Goal: Find specific page/section: Find specific page/section

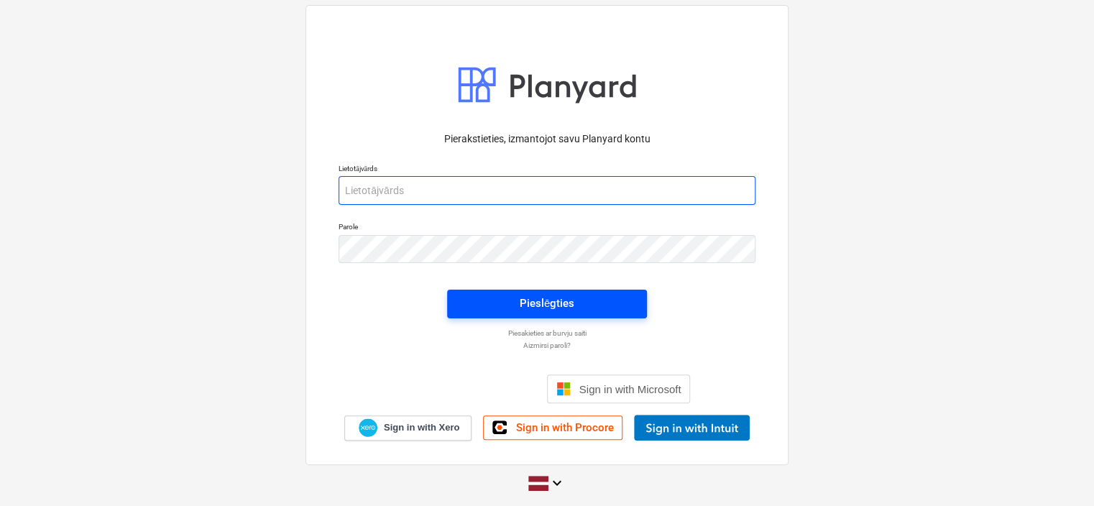
type input "[EMAIL_ADDRESS][DOMAIN_NAME]"
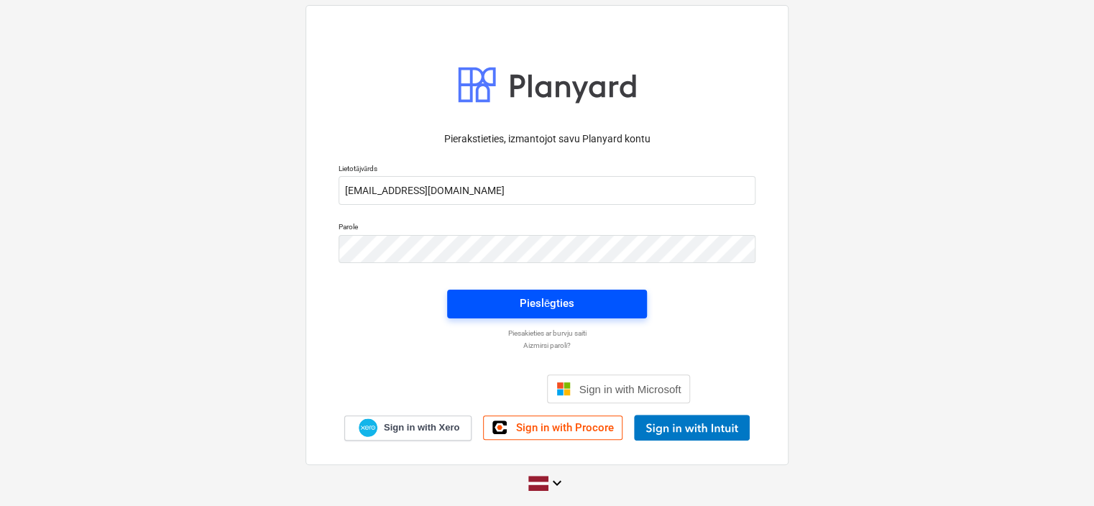
click at [606, 302] on span "Pieslēgties" at bounding box center [546, 303] width 165 height 19
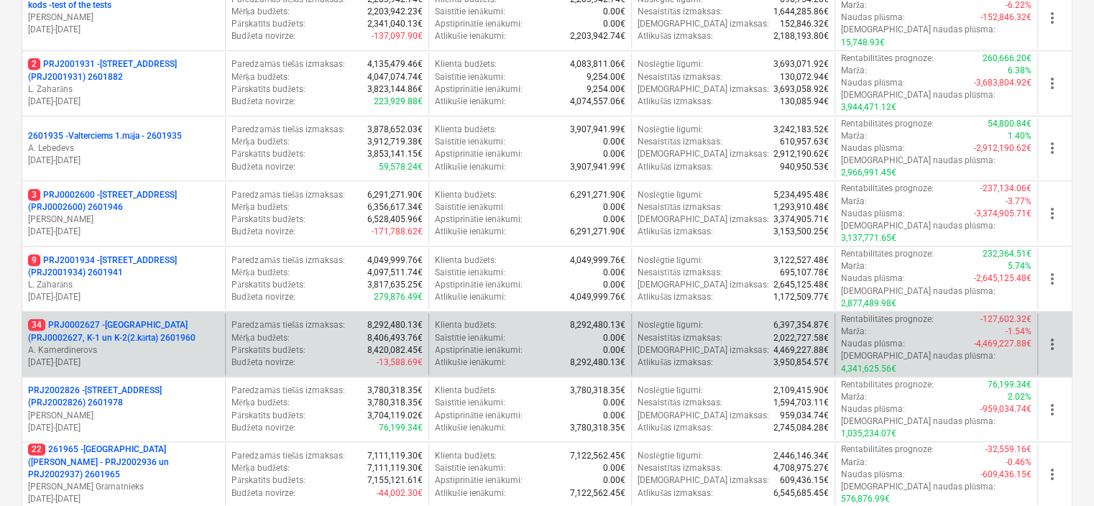
scroll to position [646, 0]
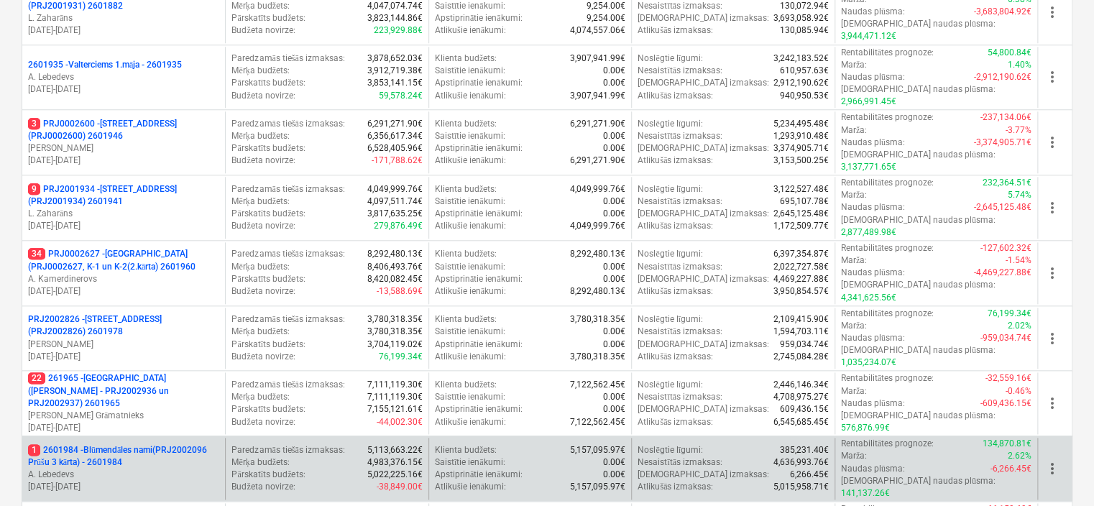
click at [175, 444] on p "1 2601984 - Blūmendāles nami(PRJ2002096 Prūšu 3 kārta) - 2601984" at bounding box center [123, 456] width 191 height 24
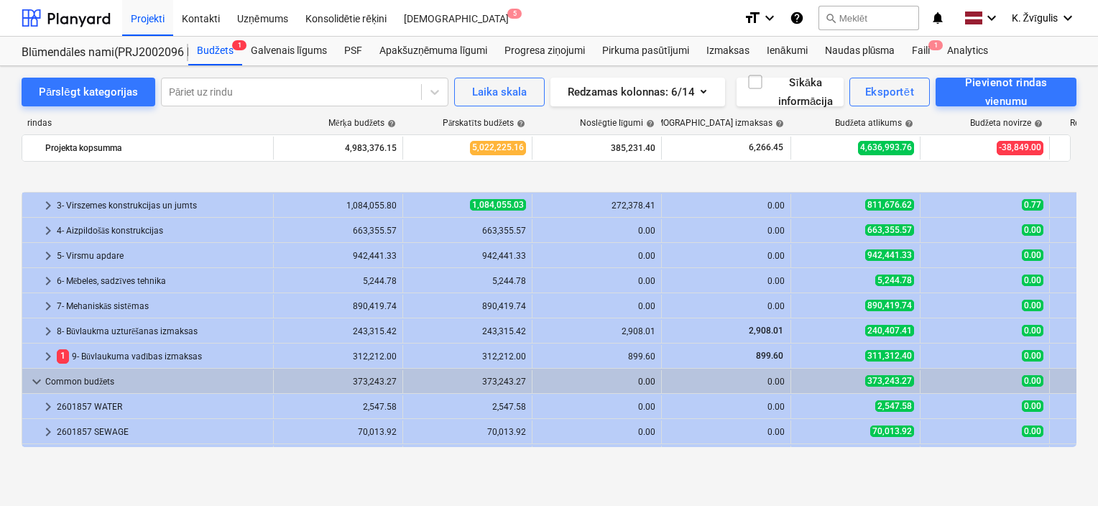
scroll to position [123, 0]
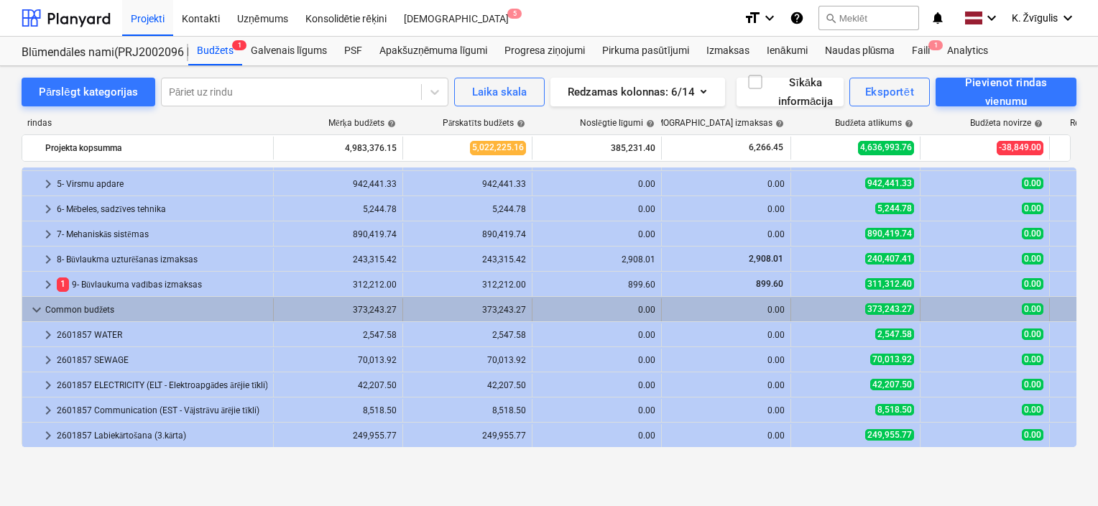
click at [35, 311] on span "keyboard_arrow_down" at bounding box center [36, 309] width 17 height 17
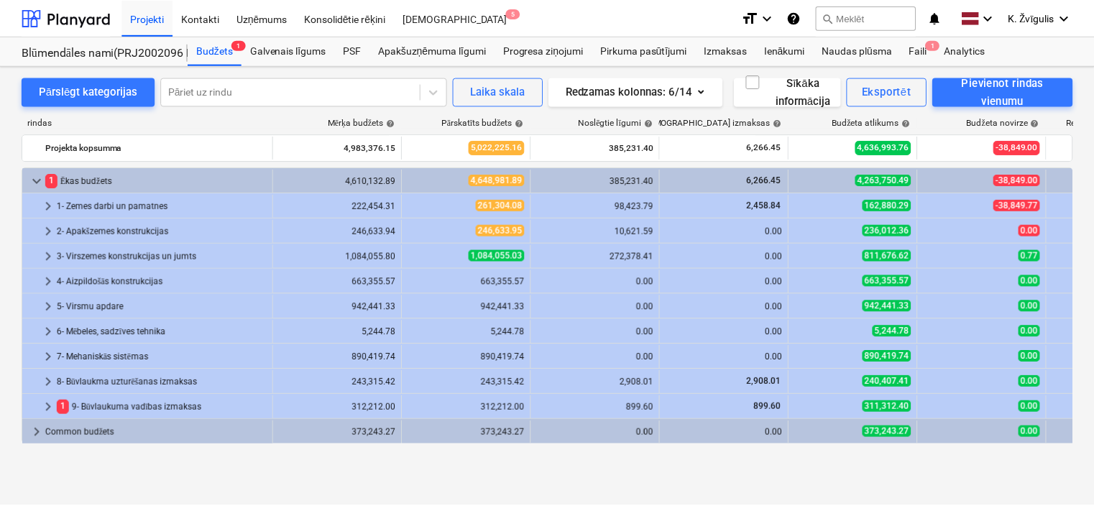
scroll to position [0, 0]
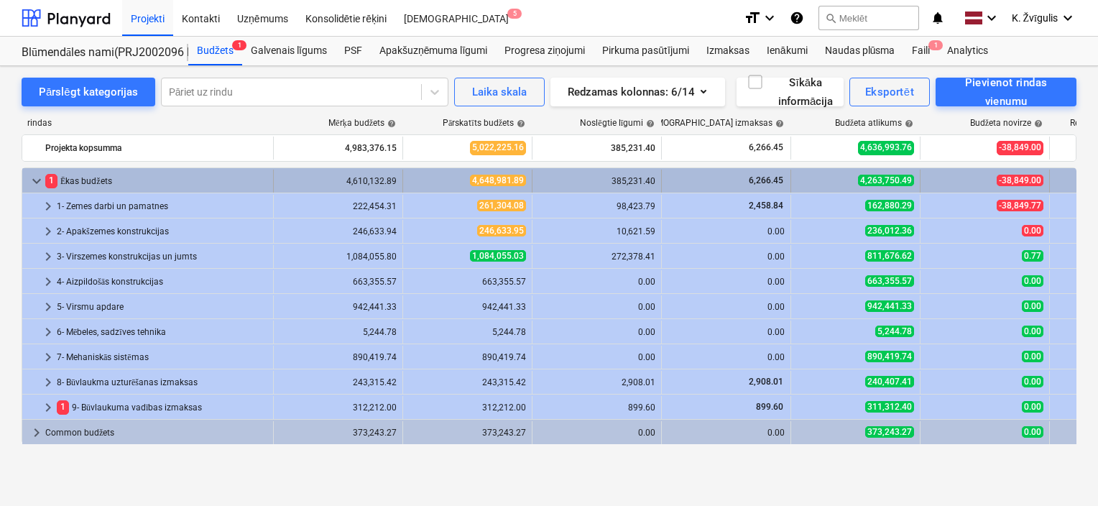
click at [42, 180] on span "keyboard_arrow_down" at bounding box center [36, 181] width 17 height 17
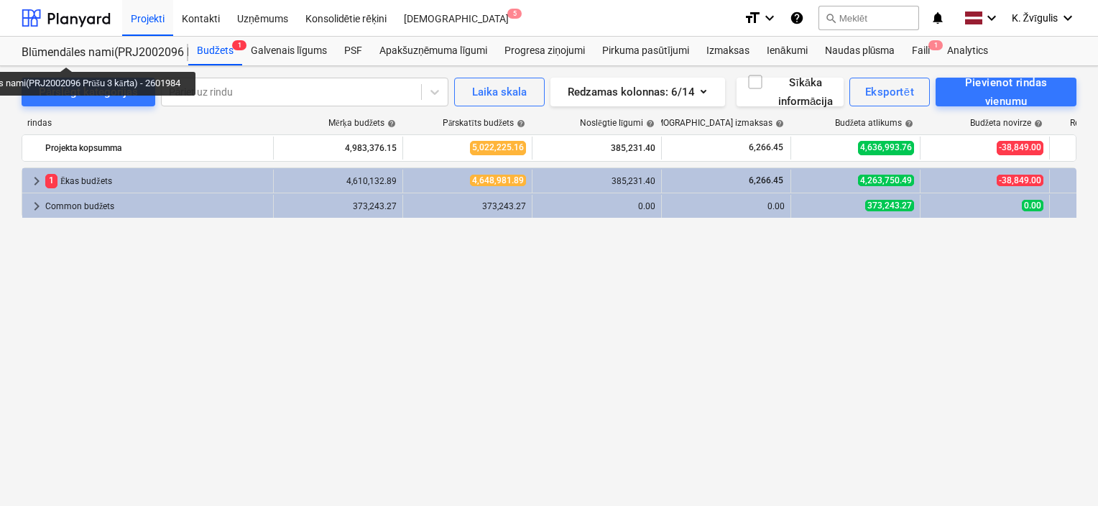
click at [71, 54] on div "Blūmendāles nami(PRJ2002096 Prūšu 3 kārta) - 2601984" at bounding box center [97, 52] width 150 height 15
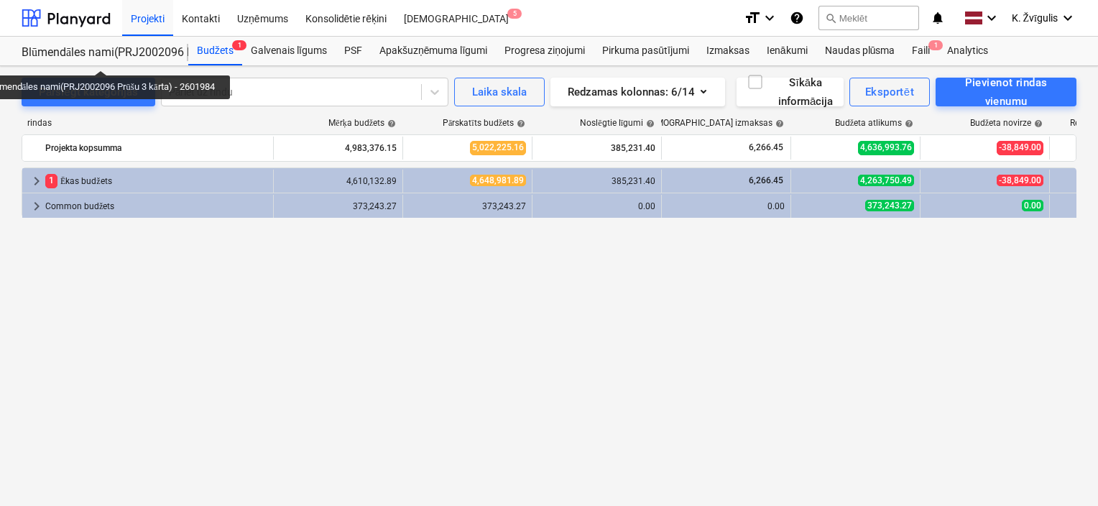
click at [106, 58] on div "Blūmendāles nami(PRJ2002096 Prūšu 3 kārta) - 2601984" at bounding box center [97, 52] width 150 height 15
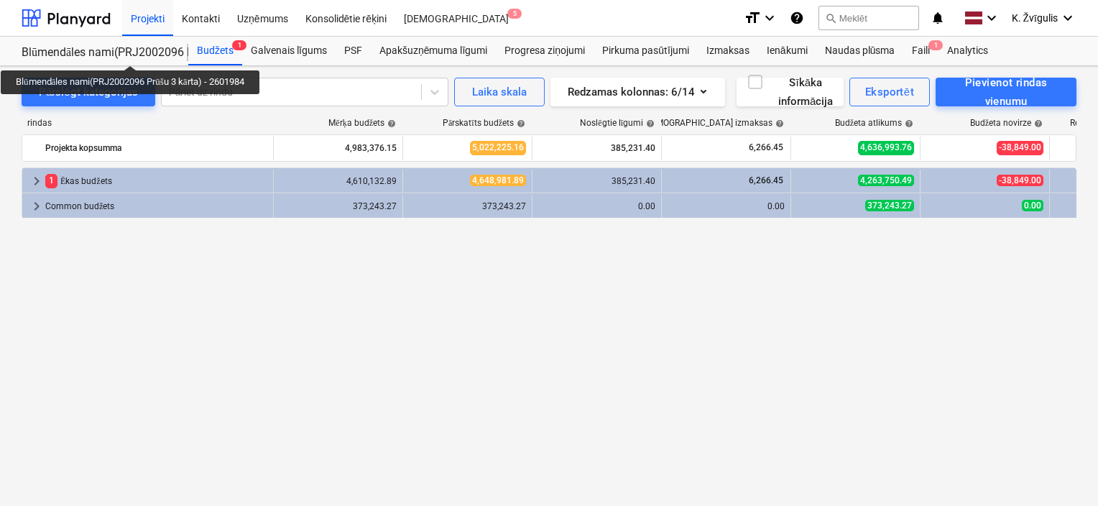
click at [135, 52] on div "Blūmendāles nami(PRJ2002096 Prūšu 3 kārta) - 2601984" at bounding box center [97, 52] width 150 height 15
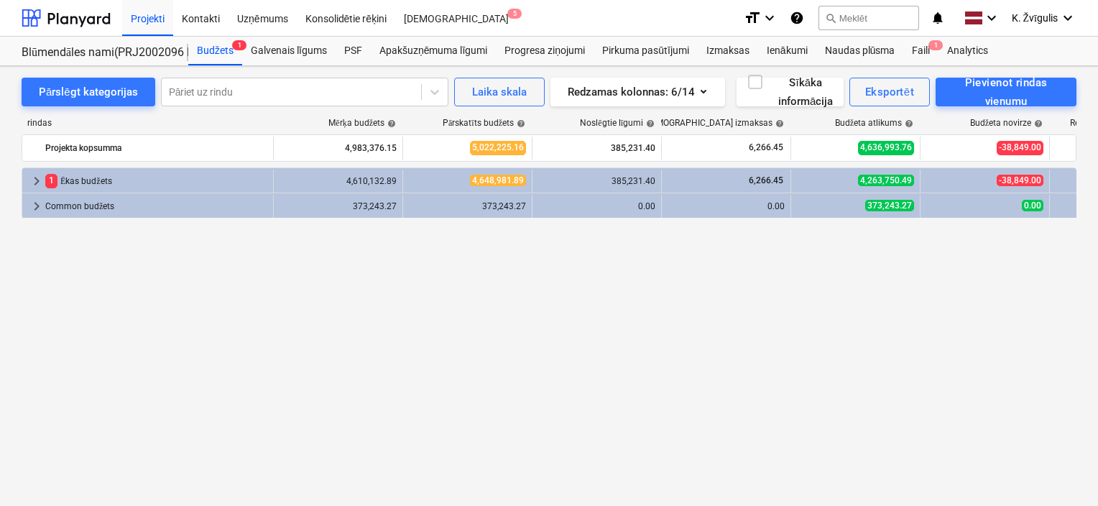
click at [46, 40] on div "Blūmendāles nami(PRJ2002096 Prūšu 3 kārta) - 2601984 Blūmendāles nami(PRJ200209…" at bounding box center [105, 51] width 167 height 29
click at [59, 24] on div at bounding box center [66, 18] width 89 height 36
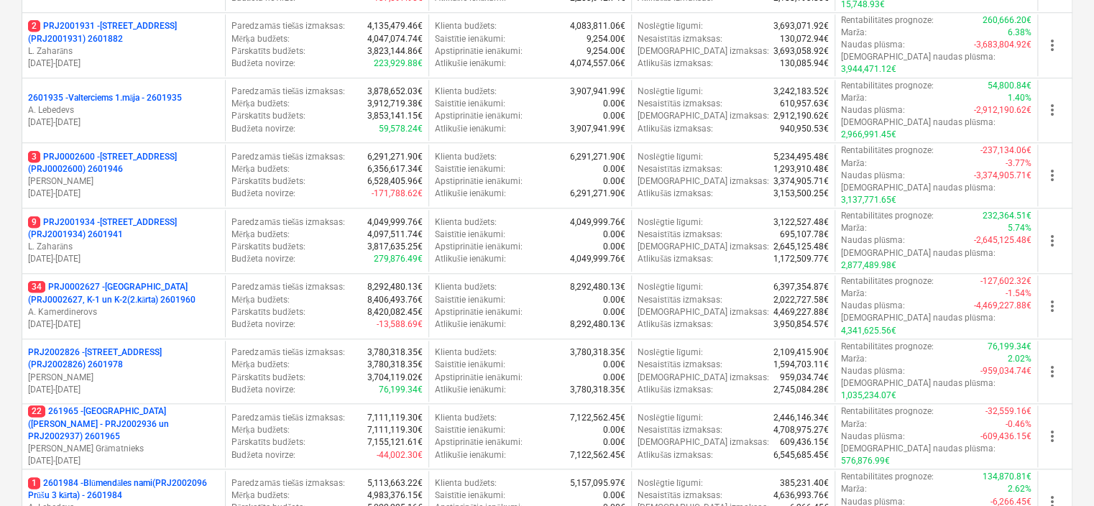
scroll to position [646, 0]
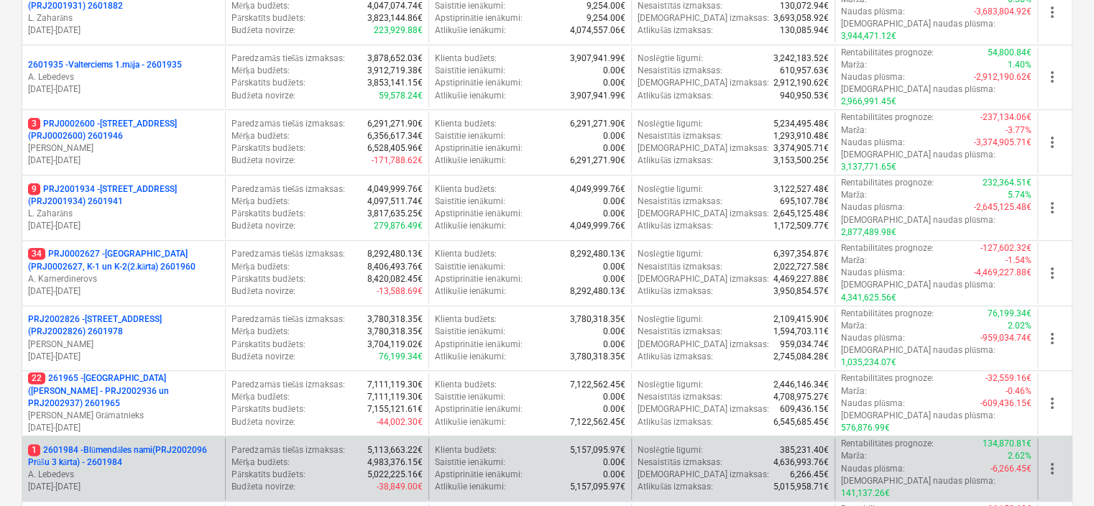
click at [167, 469] on p "A. Lebedevs" at bounding box center [123, 475] width 191 height 12
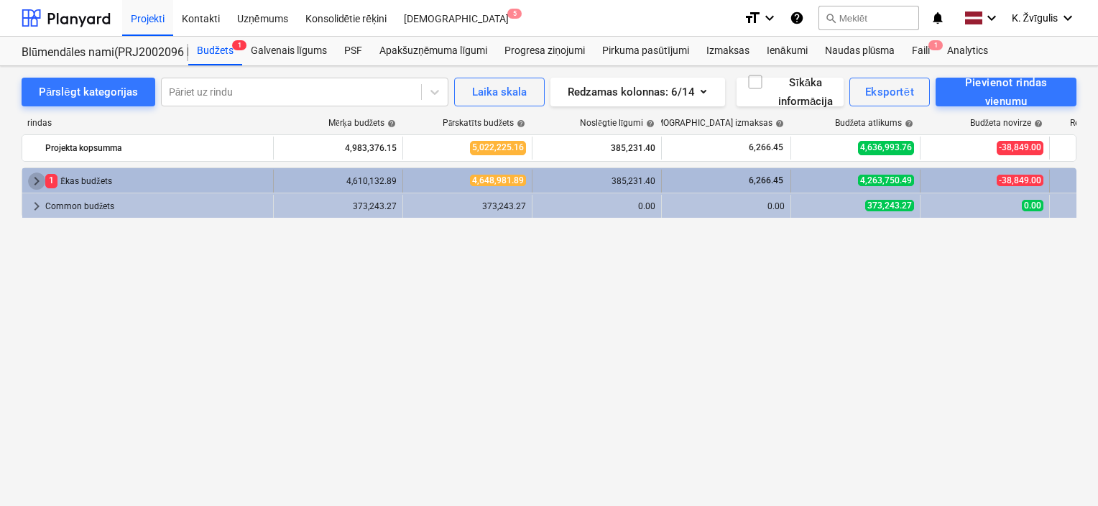
click at [32, 181] on span "keyboard_arrow_right" at bounding box center [36, 181] width 17 height 17
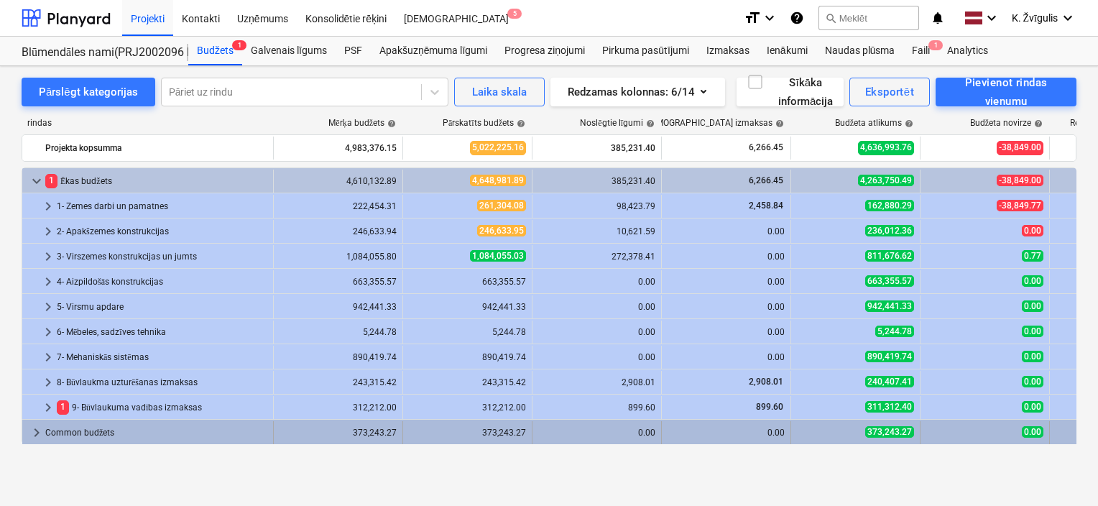
click at [30, 431] on span "keyboard_arrow_right" at bounding box center [36, 432] width 17 height 17
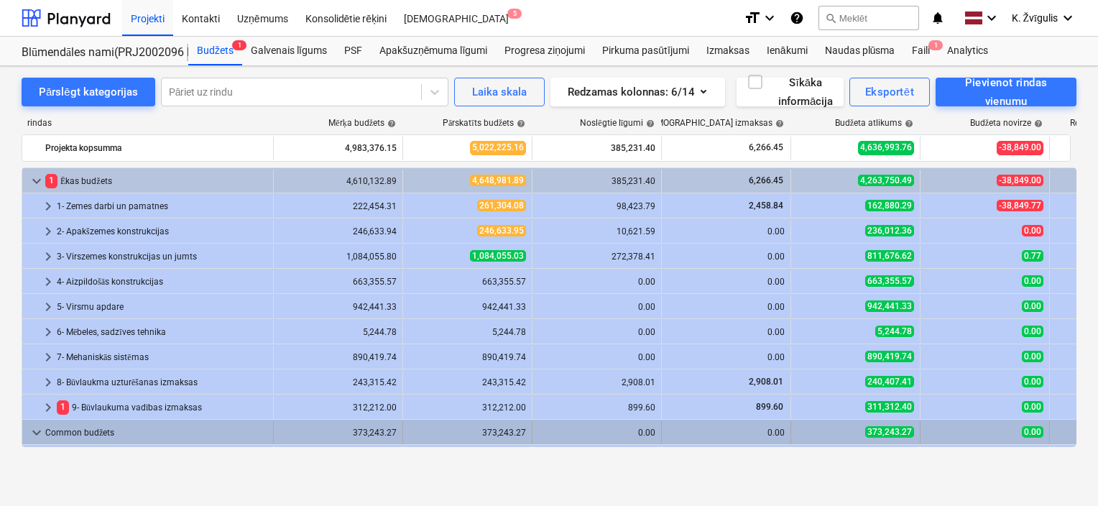
click at [37, 433] on span "keyboard_arrow_down" at bounding box center [36, 432] width 17 height 17
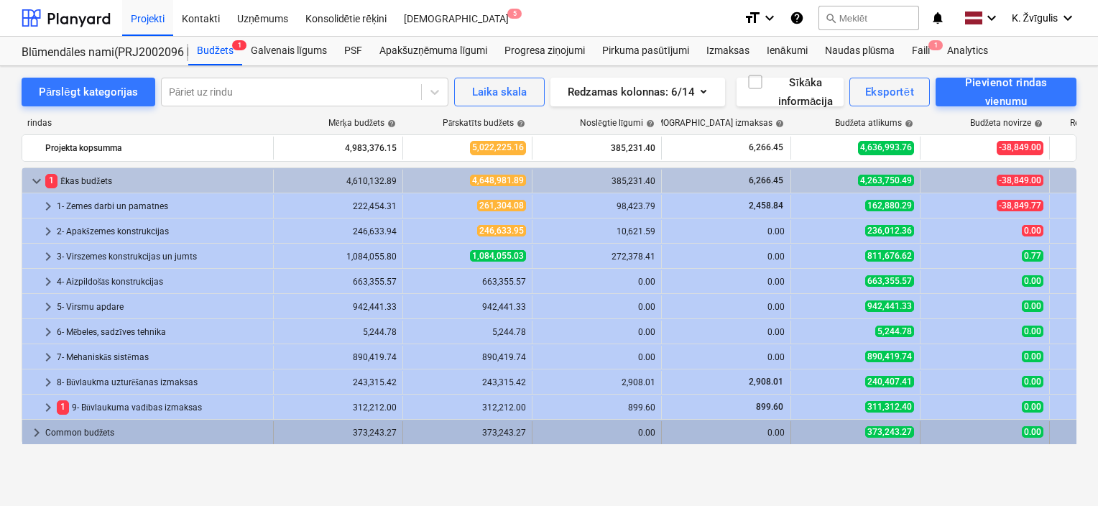
click at [35, 428] on span "keyboard_arrow_right" at bounding box center [36, 432] width 17 height 17
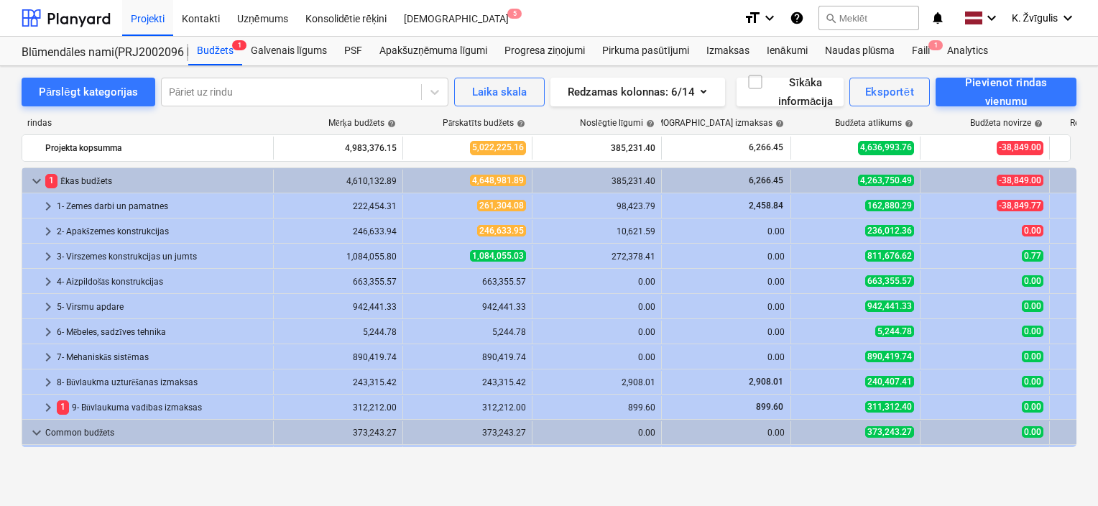
scroll to position [123, 0]
